Goal: Task Accomplishment & Management: Complete application form

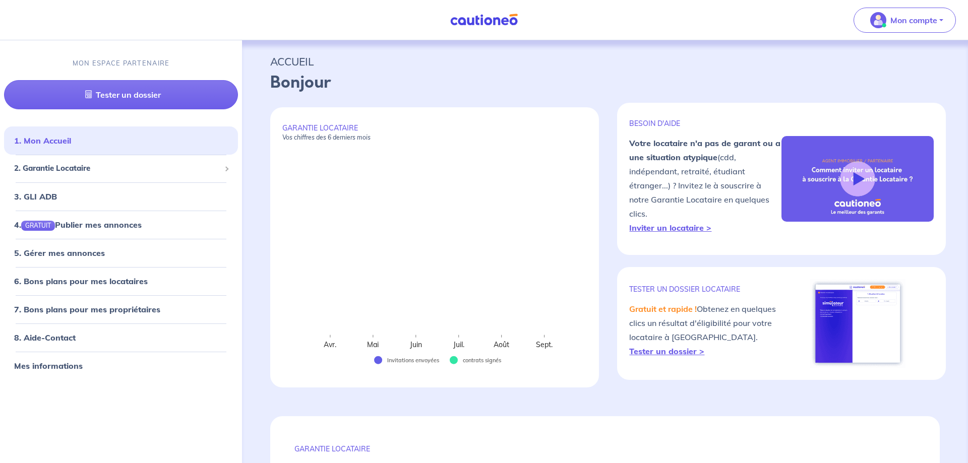
select select "FR"
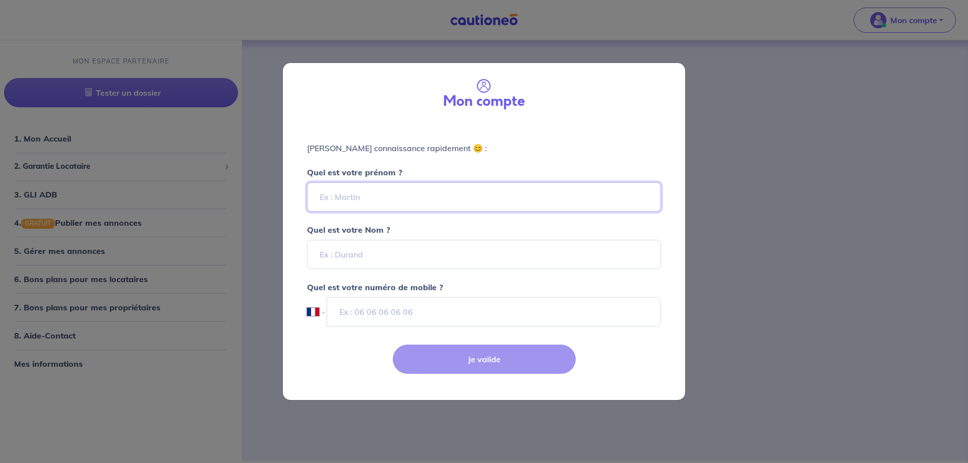
click at [362, 201] on input "Quel est votre prénom ?" at bounding box center [484, 196] width 354 height 29
type input "Guy"
click at [724, 246] on div "Mon compte [PERSON_NAME] connaissance rapidement 😊 : Quel est votre prénom ? [P…" at bounding box center [484, 231] width 968 height 463
click at [372, 252] on input "Quel est votre Nom ?" at bounding box center [484, 254] width 354 height 29
type input "[PERSON_NAME]"
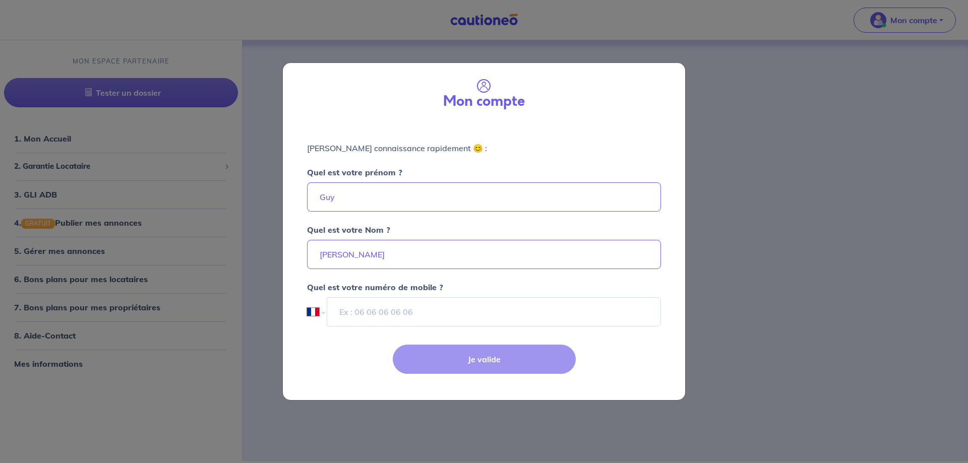
click at [730, 229] on div "Mon compte [PERSON_NAME] connaissance rapidement 😊 : Quel est votre prénom ? [P…" at bounding box center [484, 231] width 968 height 463
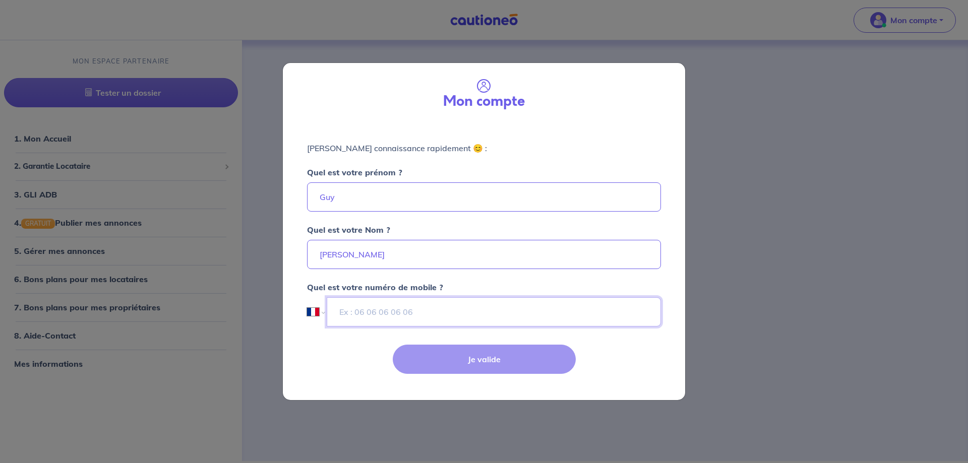
click at [404, 303] on input "tel" at bounding box center [494, 311] width 334 height 29
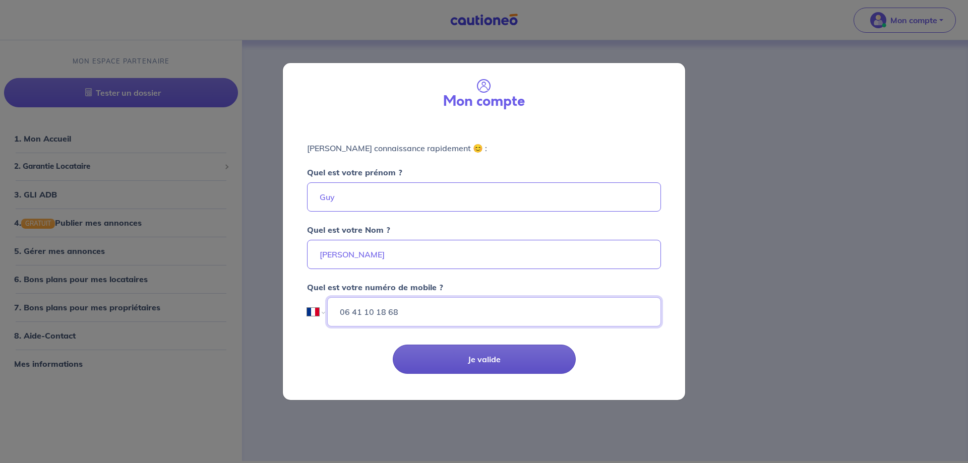
type input "06 41 10 18 68"
click at [521, 363] on button "Je valide" at bounding box center [484, 359] width 183 height 29
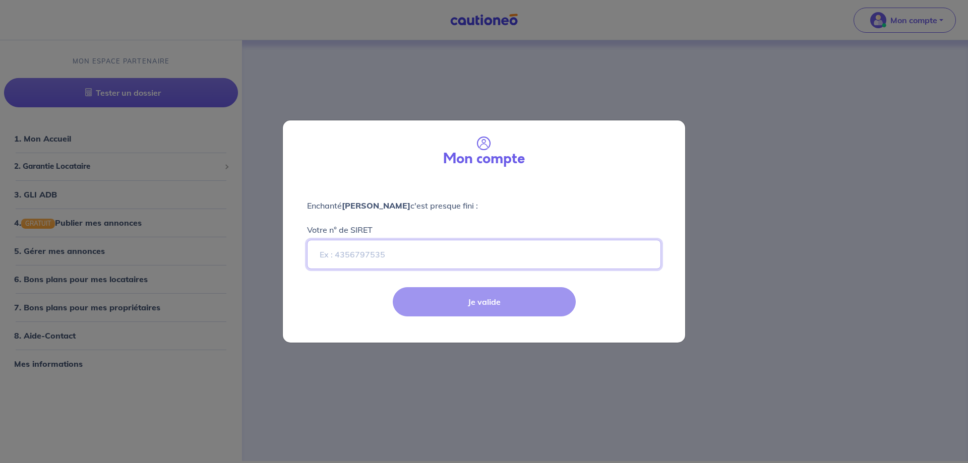
click at [344, 257] on input "Votre n° de SIRET" at bounding box center [484, 254] width 354 height 29
click at [436, 251] on input "Votre n° de SIRET" at bounding box center [484, 254] width 354 height 29
paste input "90461926900023"
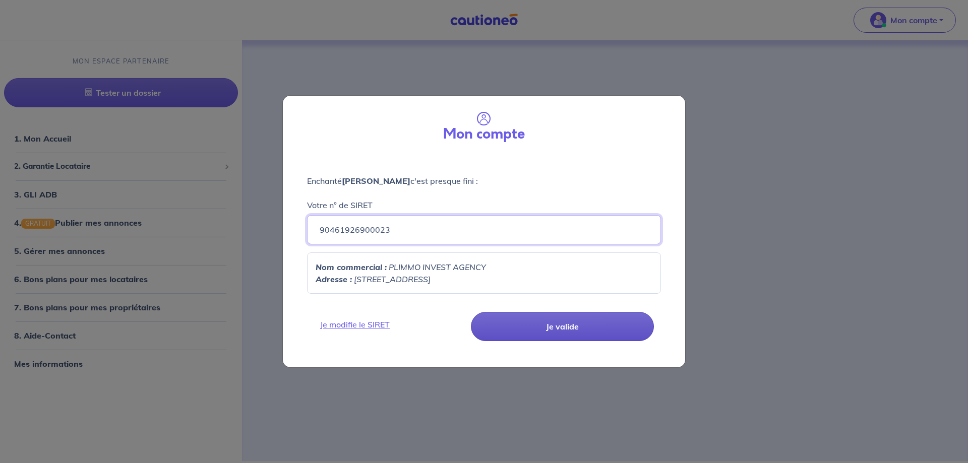
type input "90461926900023"
click at [570, 330] on button "Je valide" at bounding box center [562, 326] width 183 height 29
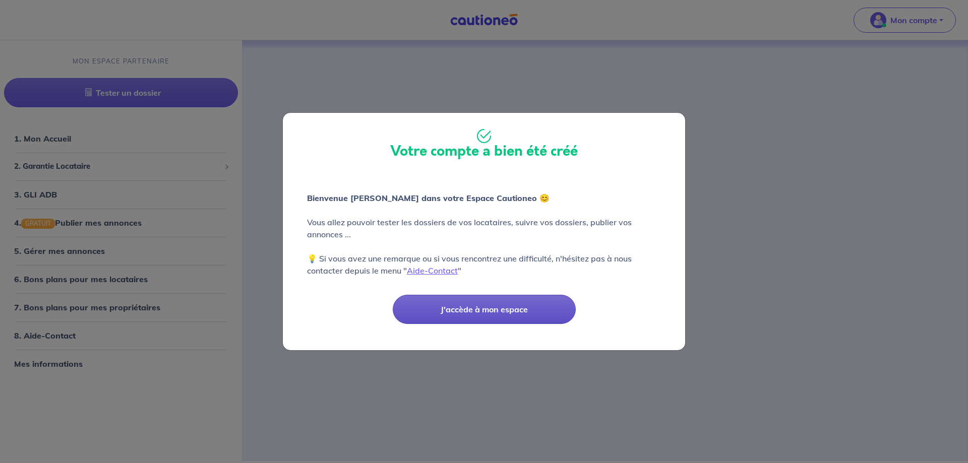
click at [482, 308] on button "J'accède à mon espace" at bounding box center [484, 309] width 183 height 29
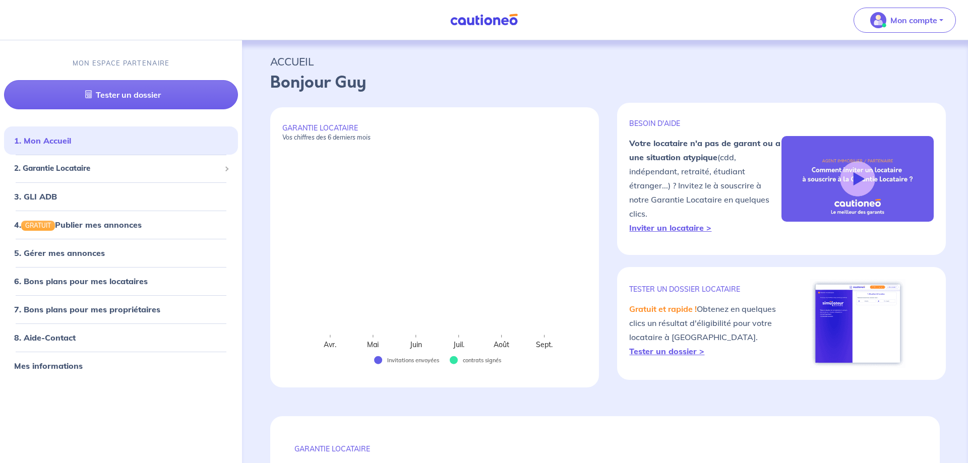
click at [832, 50] on div "ACCUEIL Bonjour Guy" at bounding box center [605, 71] width 718 height 63
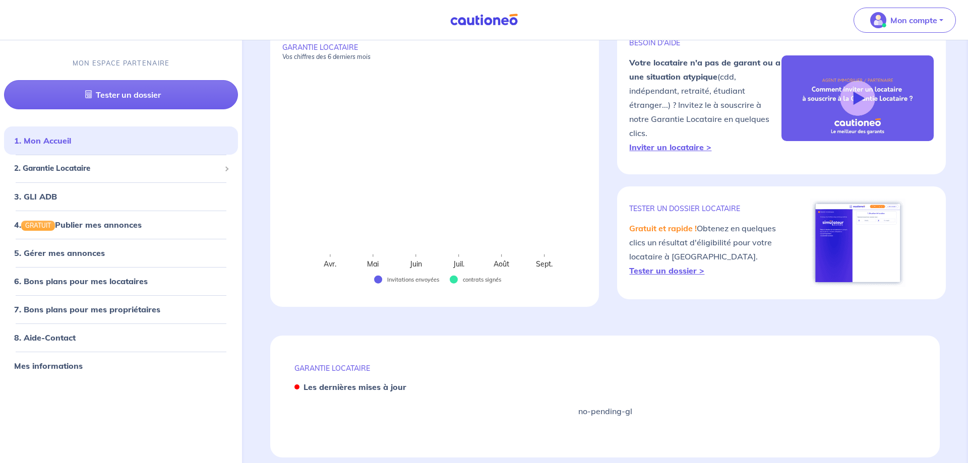
scroll to position [103, 0]
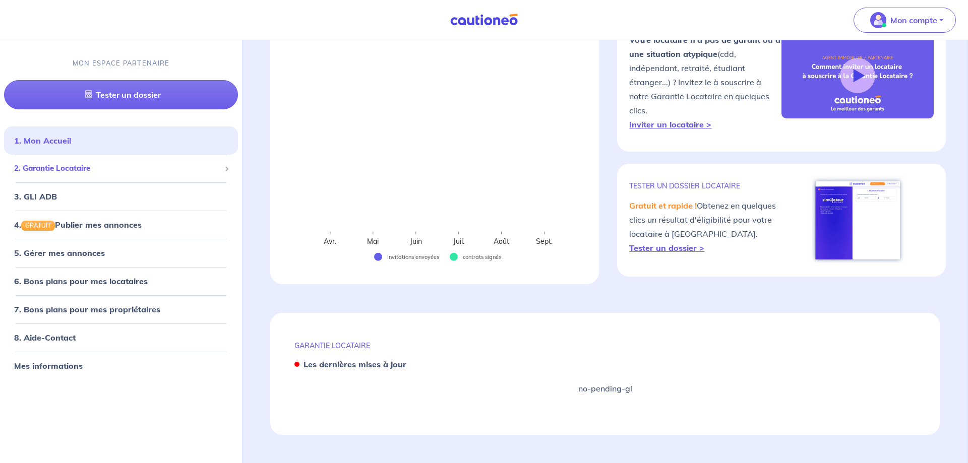
click at [72, 171] on span "2. Garantie Locataire" at bounding box center [117, 169] width 206 height 12
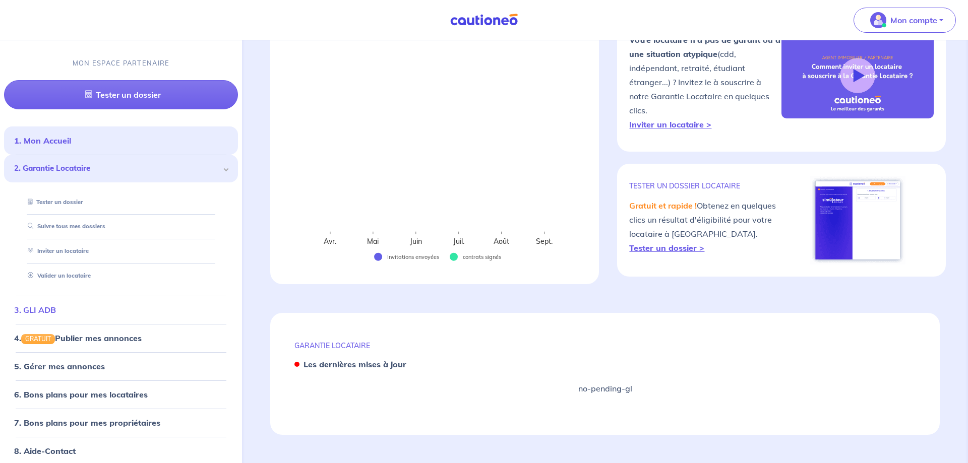
scroll to position [35, 0]
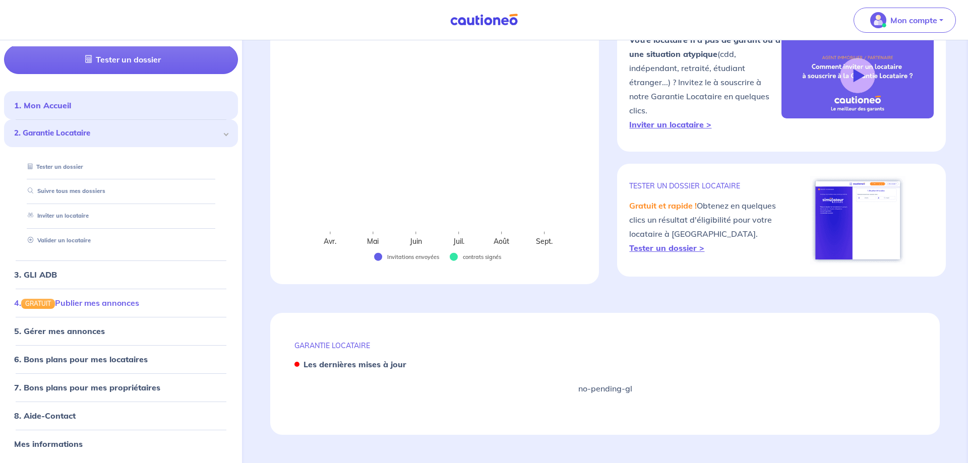
click at [116, 300] on link "4. GRATUIT Publier mes annonces" at bounding box center [76, 303] width 125 height 10
click at [100, 302] on link "4. GRATUIT Publier mes annonces" at bounding box center [76, 303] width 125 height 10
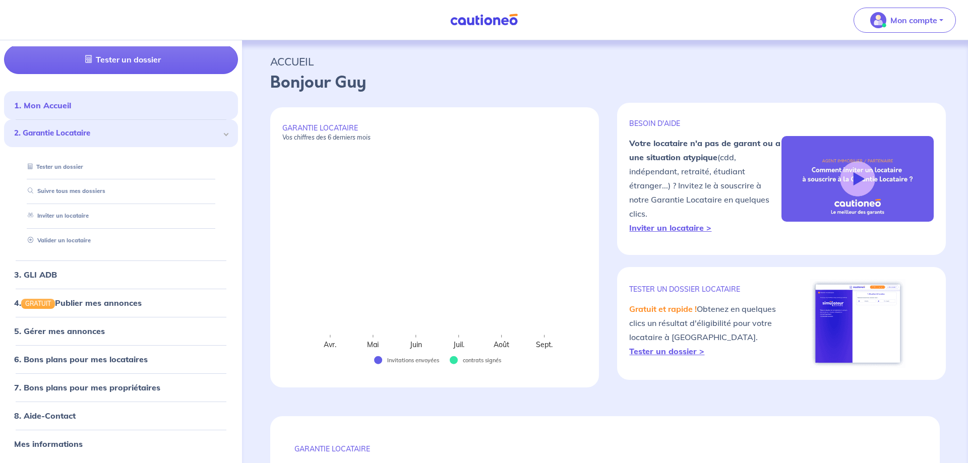
scroll to position [103, 0]
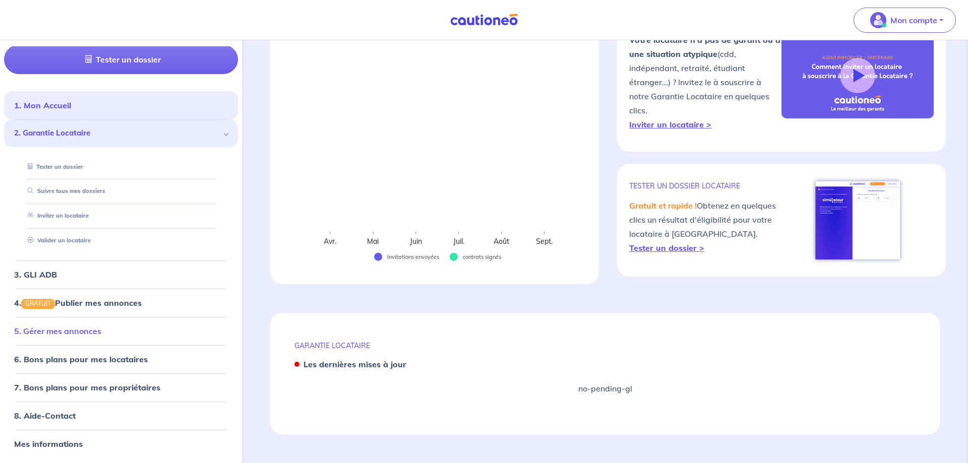
click at [57, 335] on link "5. Gérer mes annonces" at bounding box center [57, 331] width 87 height 10
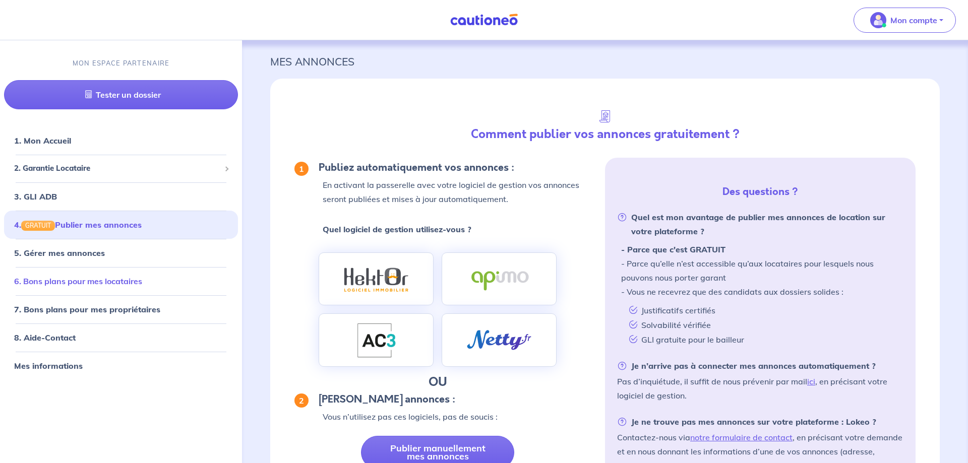
click at [107, 283] on link "6. Bons plans pour mes locataires" at bounding box center [78, 281] width 128 height 10
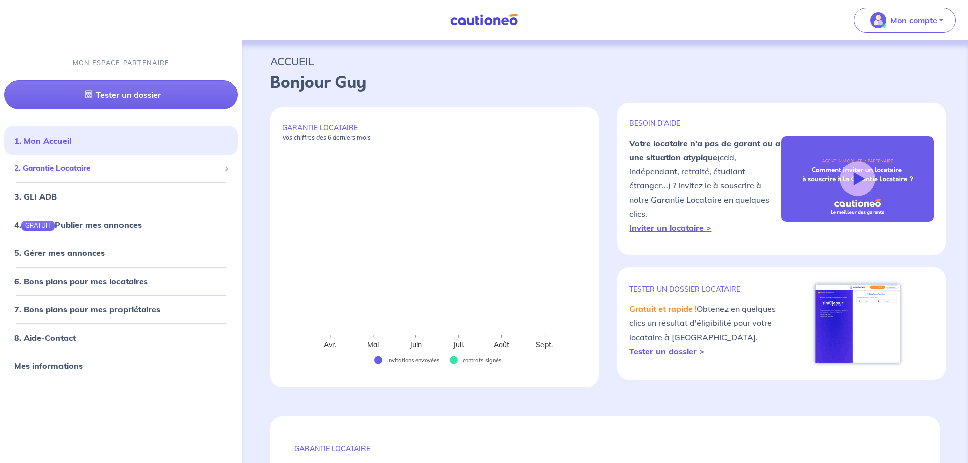
click at [104, 164] on span "2. Garantie Locataire" at bounding box center [117, 169] width 206 height 12
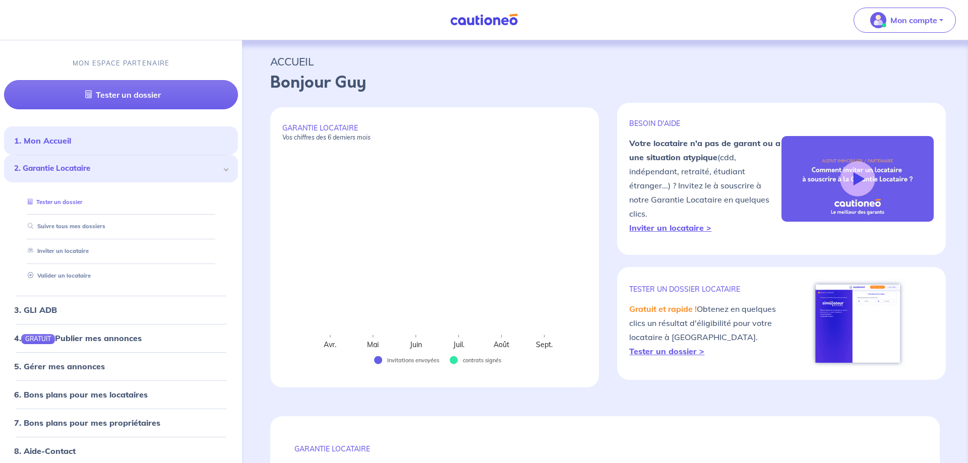
click at [80, 202] on link "Tester un dossier" at bounding box center [53, 202] width 58 height 7
